Goal: Ask a question

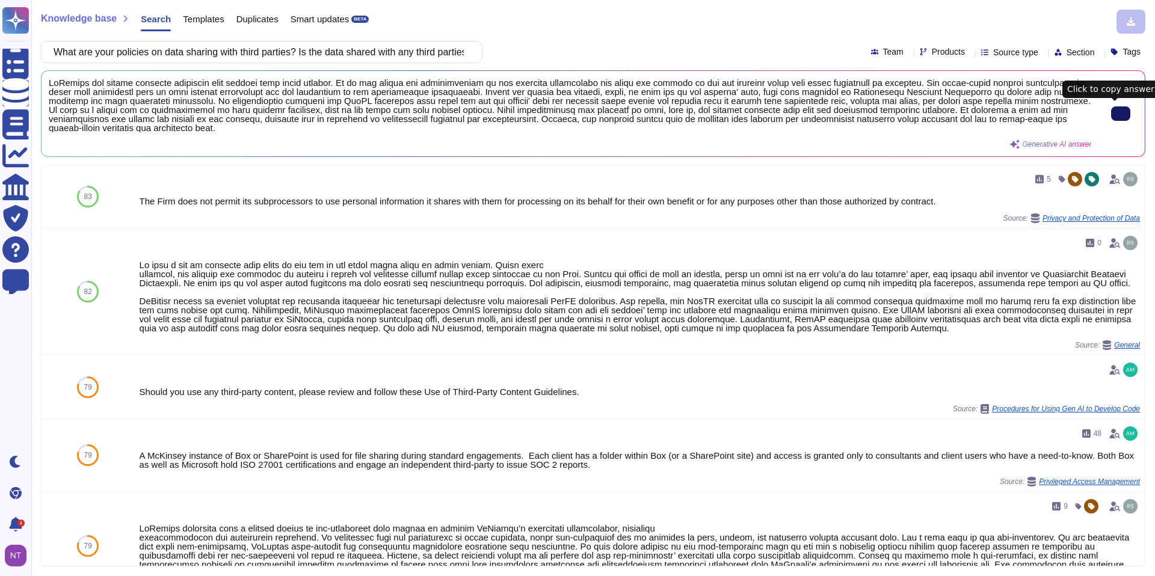
click at [1111, 112] on button at bounding box center [1120, 113] width 19 height 14
click at [247, 52] on input "What are your policies on data sharing with third parties? Is the data shared w…" at bounding box center [259, 52] width 422 height 21
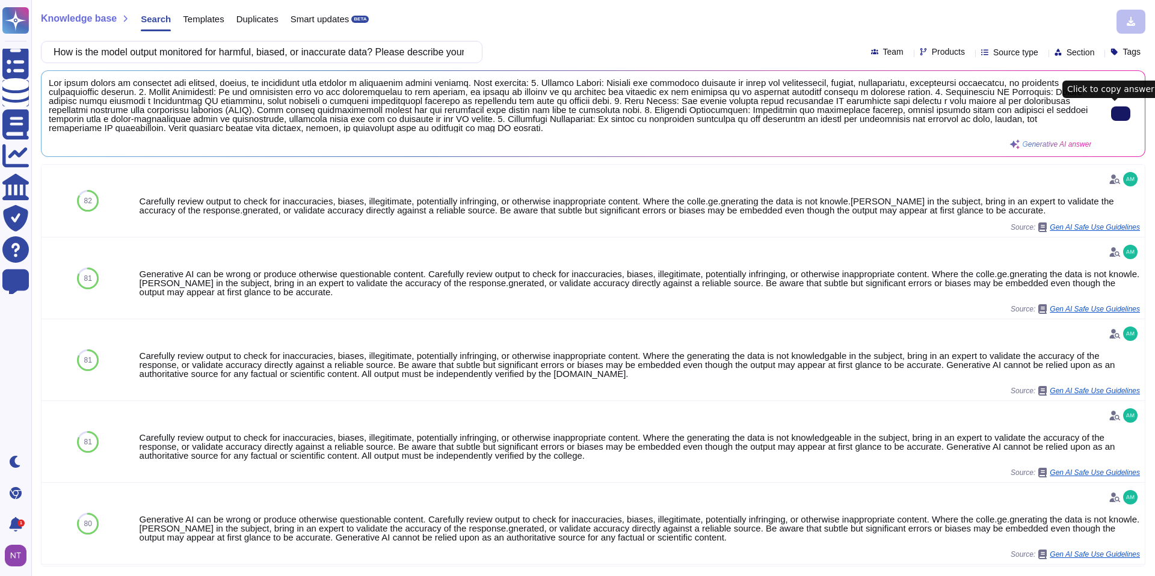
click at [194, 52] on input "How is the model output monitored for harmful, biased, or inaccurate data? Plea…" at bounding box center [259, 52] width 422 height 21
paste input "Are there any auditing processes in place? Do audit logs show a complete audit …"
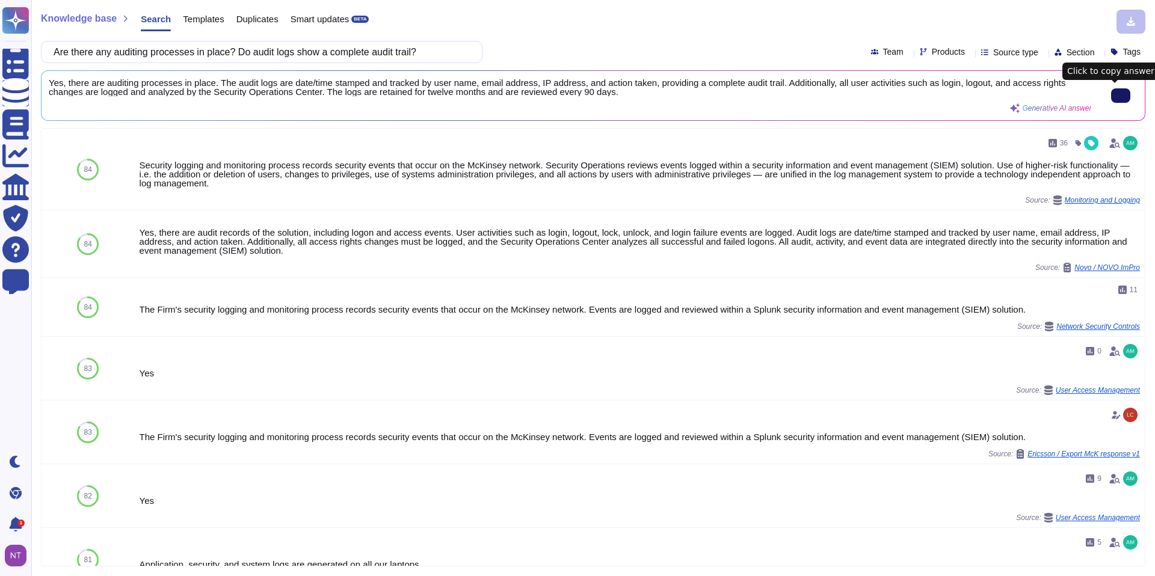
type input "Are there any auditing processes in place? Do audit logs show a complete audit …"
click at [365, 52] on input "Are there any auditing processes in place? Do audit logs show a complete audit …" at bounding box center [259, 52] width 422 height 21
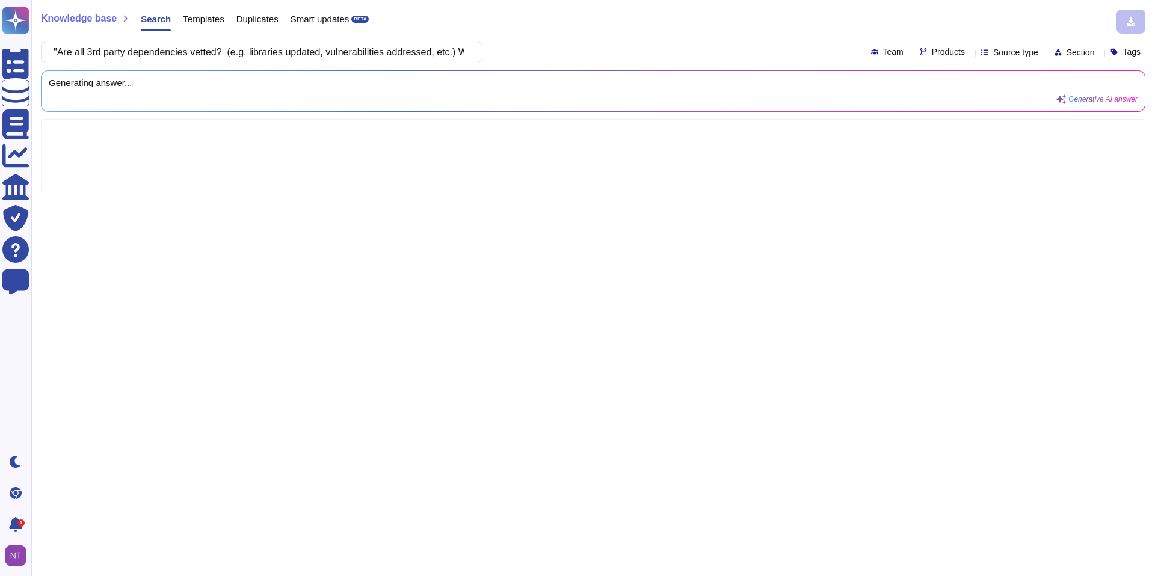
scroll to position [0, 366]
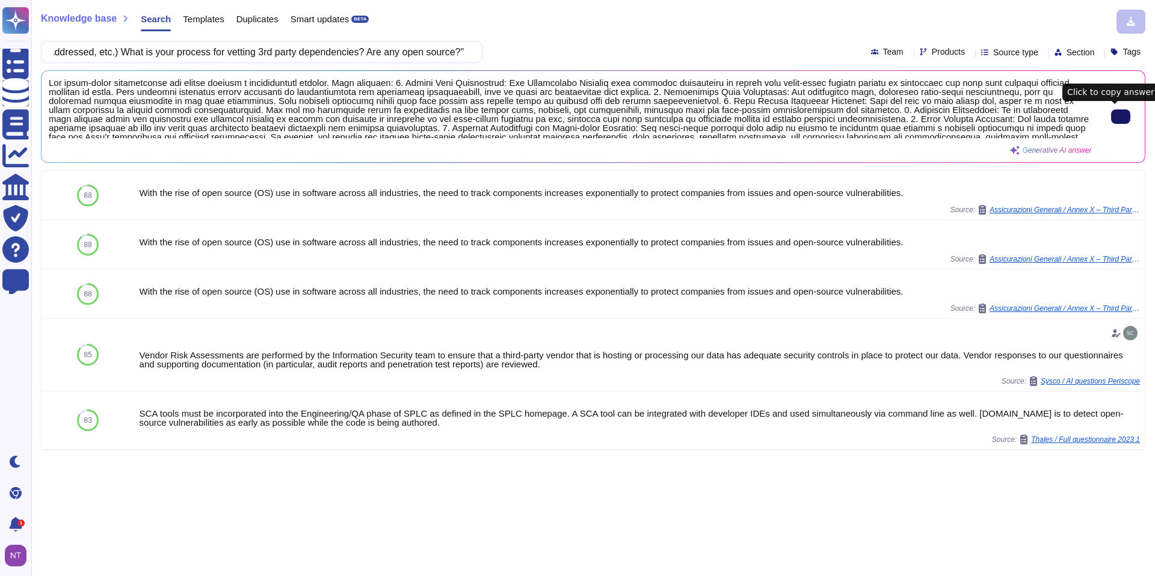
click at [225, 53] on input ""Are all 3rd party dependencies vetted? (e.g. libraries updated, vulnerabilitie…" at bounding box center [259, 52] width 422 height 21
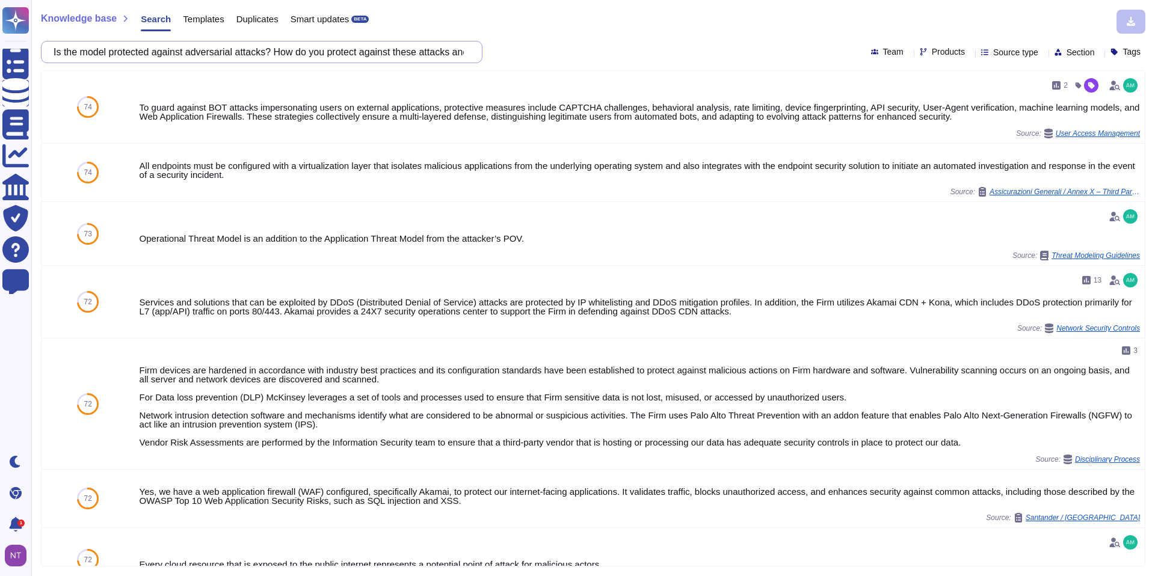
click at [334, 52] on input "Is the model protected against adversarial attacks? How do you protect against …" at bounding box center [259, 52] width 422 height 21
click at [337, 54] on input "Is the model protected against adversarial attacks? How do you protect against …" at bounding box center [259, 52] width 422 height 21
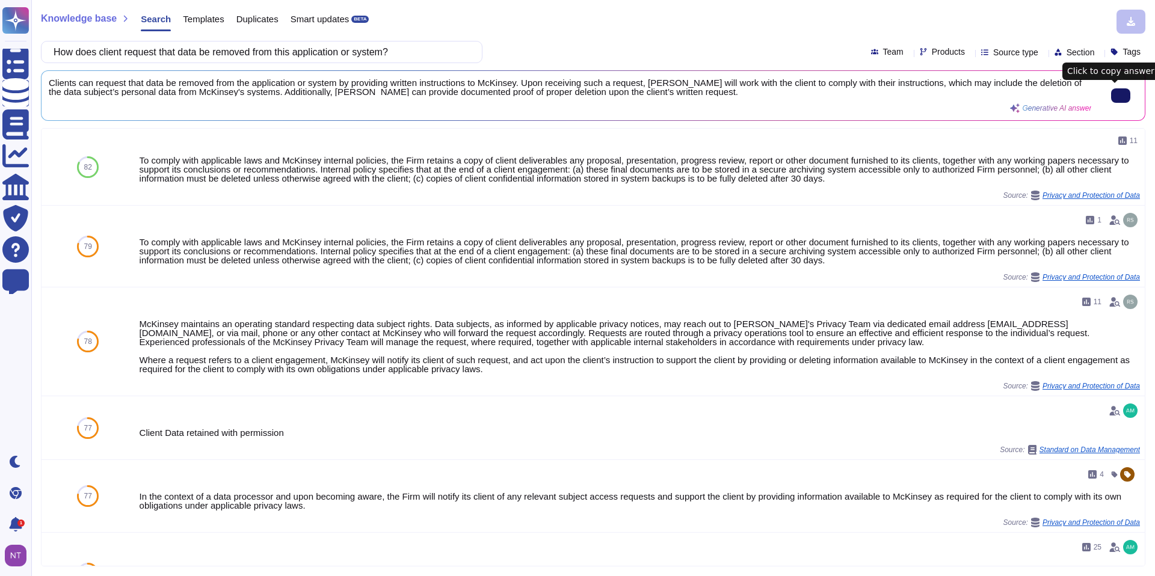
click at [1121, 96] on icon at bounding box center [1121, 96] width 0 height 0
click at [245, 50] on input "How does client request that data be removed from this application or system?" at bounding box center [259, 52] width 422 height 21
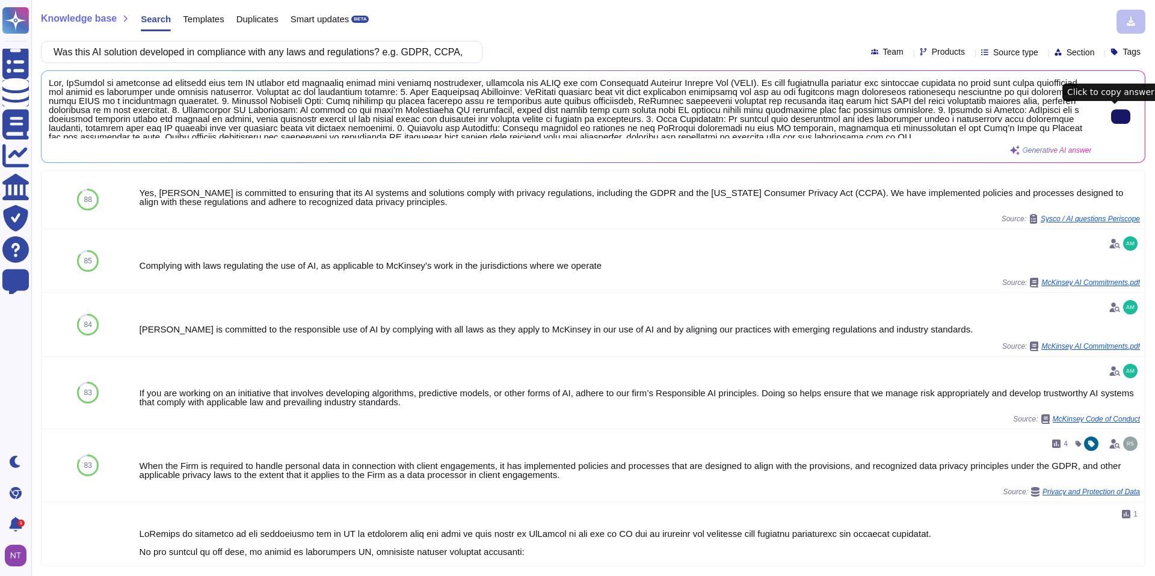
click at [311, 54] on input "Was this AI solution developed in compliance with any laws and regulations? e.g…" at bounding box center [259, 52] width 422 height 21
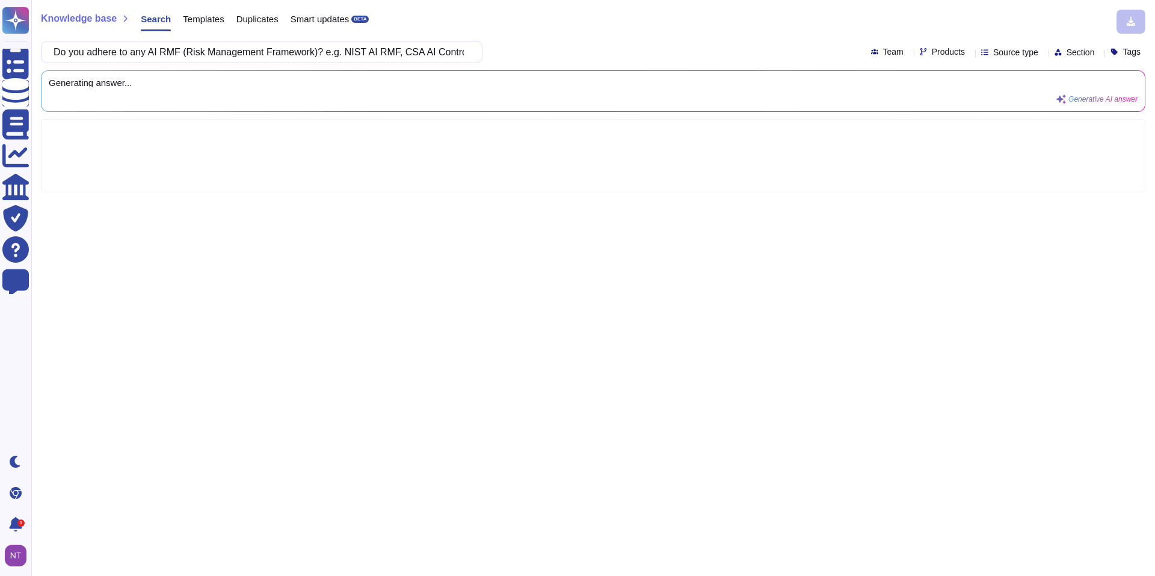
scroll to position [0, 66]
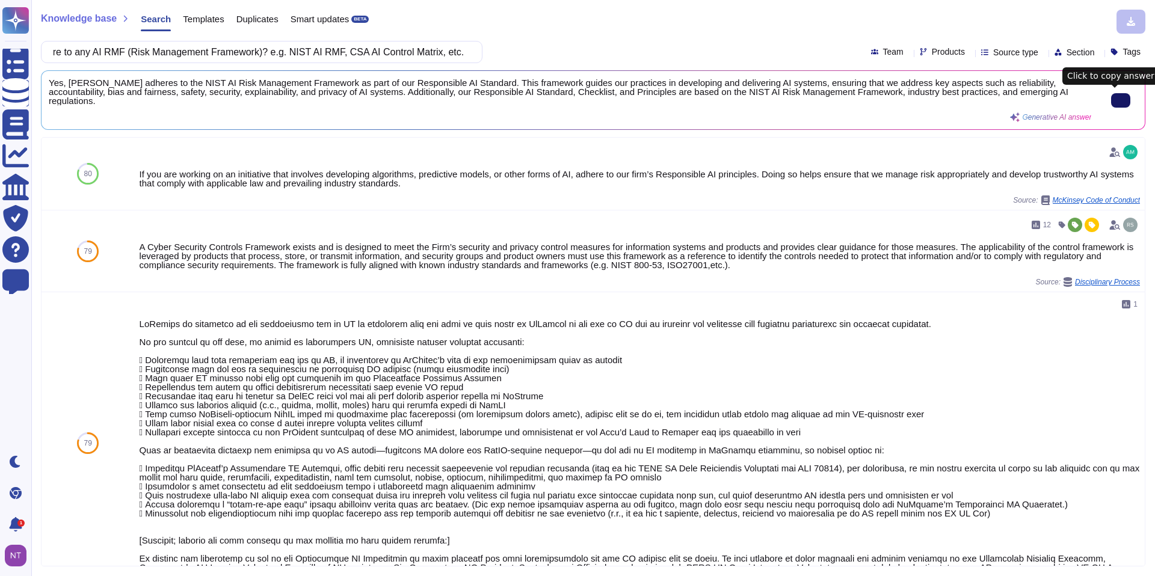
click at [1121, 100] on icon at bounding box center [1121, 100] width 0 height 0
